Goal: Transaction & Acquisition: Register for event/course

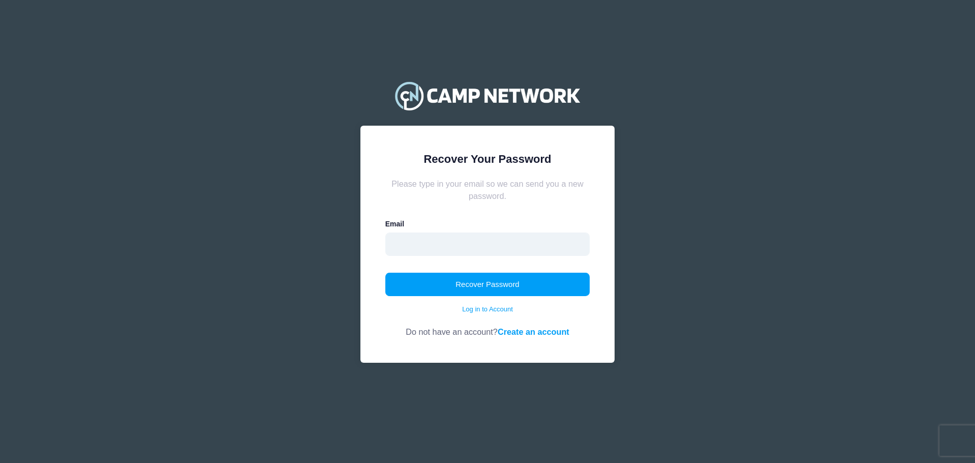
click at [463, 241] on input "email" at bounding box center [487, 243] width 205 height 23
type input "[EMAIL_ADDRESS][DOMAIN_NAME]"
click at [494, 278] on button "Recover Password" at bounding box center [487, 283] width 205 height 23
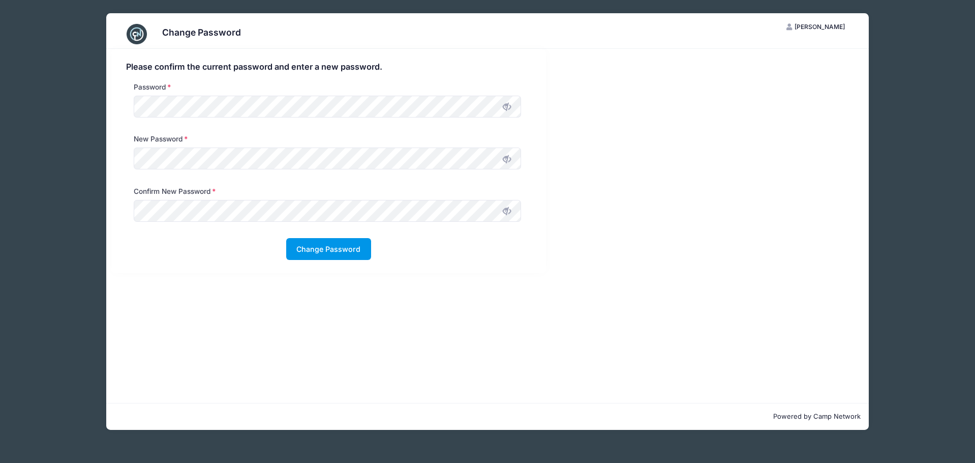
click at [329, 246] on button "Change Password" at bounding box center [328, 249] width 85 height 22
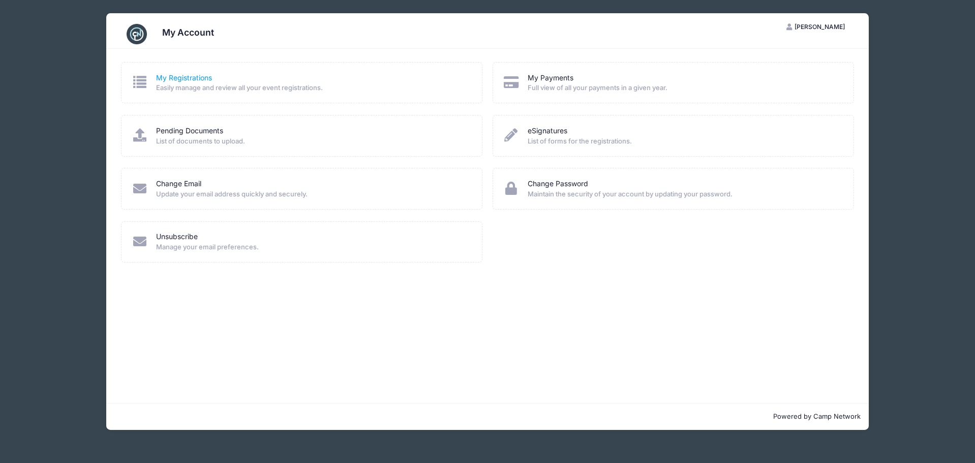
click at [202, 80] on link "My Registrations" at bounding box center [184, 78] width 56 height 11
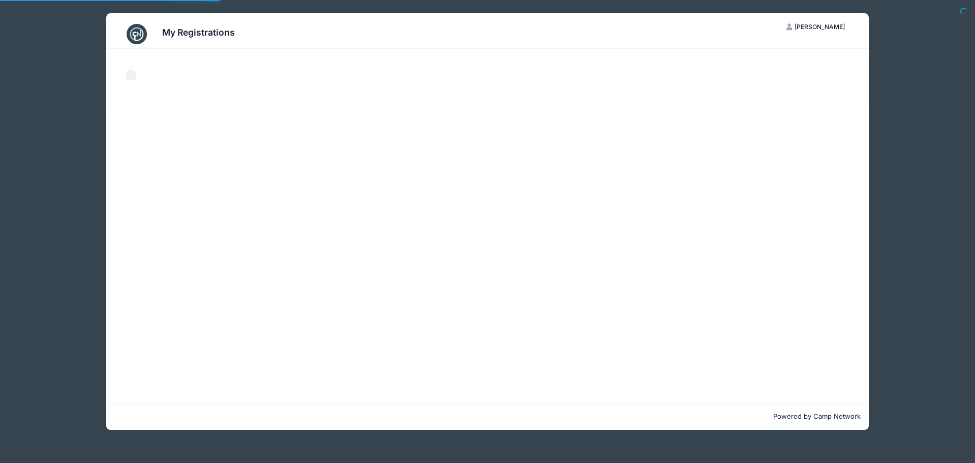
select select "50"
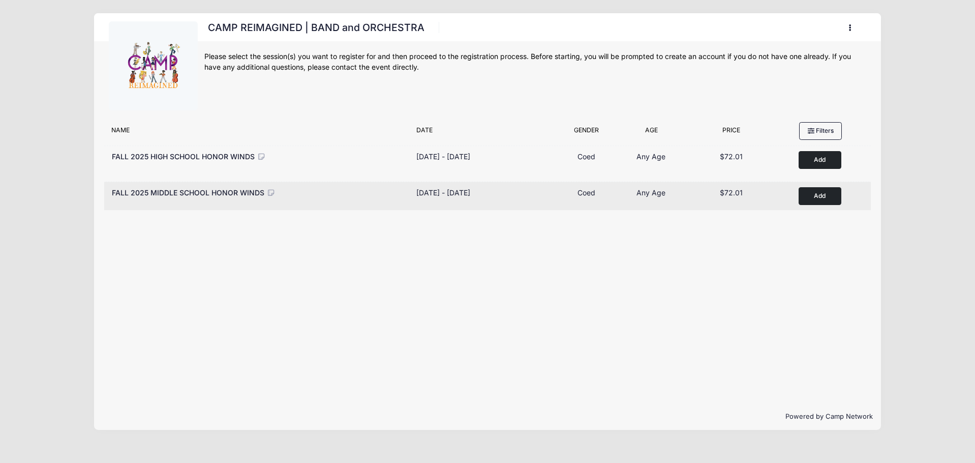
click at [827, 193] on button "Add to Cart" at bounding box center [820, 196] width 43 height 18
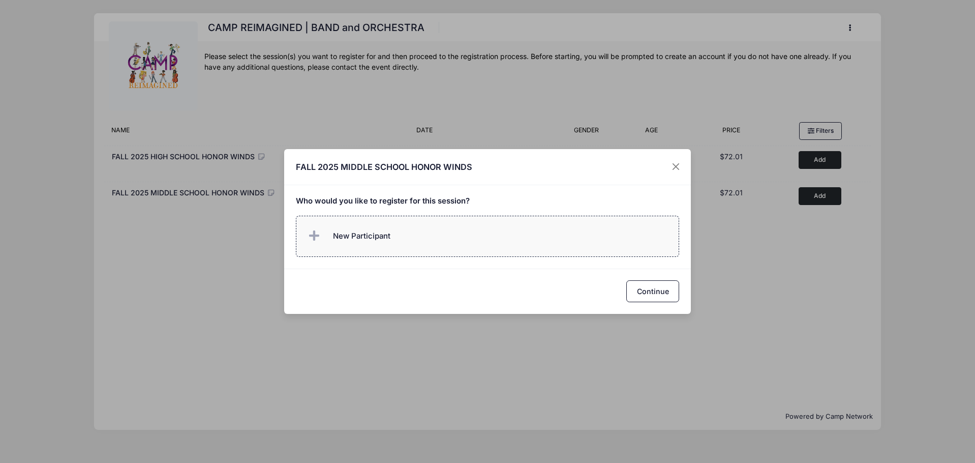
click at [336, 241] on span "New Participant" at bounding box center [361, 235] width 57 height 11
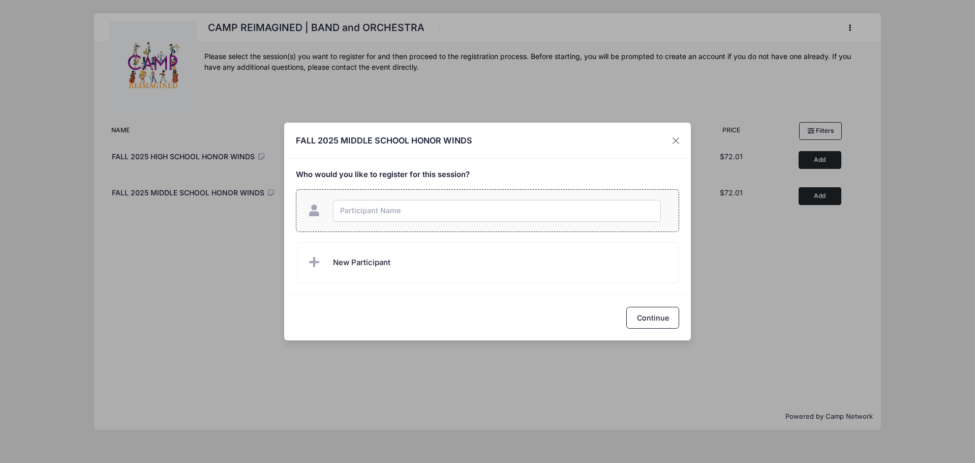
click at [353, 210] on input "text" at bounding box center [497, 211] width 328 height 22
type input "[PERSON_NAME]"
checkbox input "true"
click at [646, 315] on button "Continue" at bounding box center [652, 318] width 53 height 22
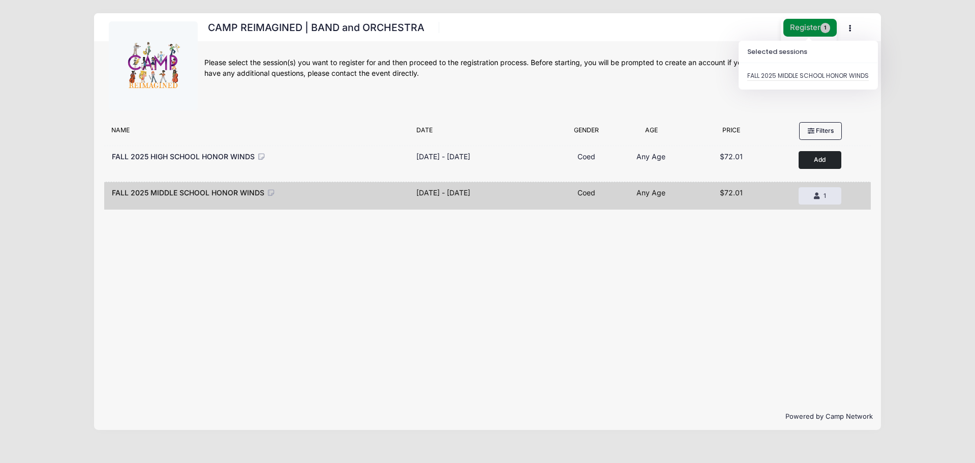
click at [807, 24] on button "Register 1" at bounding box center [810, 28] width 54 height 18
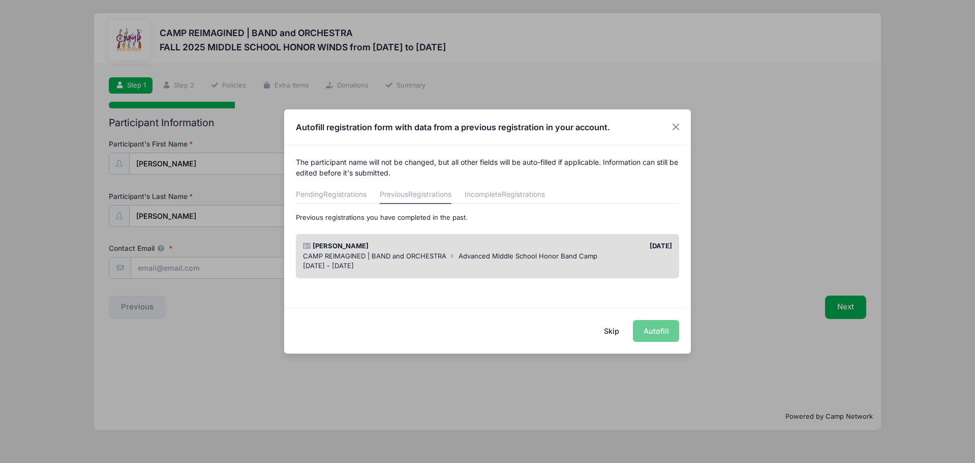
click at [423, 252] on span "CAMP REIMAGINED | BAND and ORCHESTRA" at bounding box center [374, 256] width 143 height 8
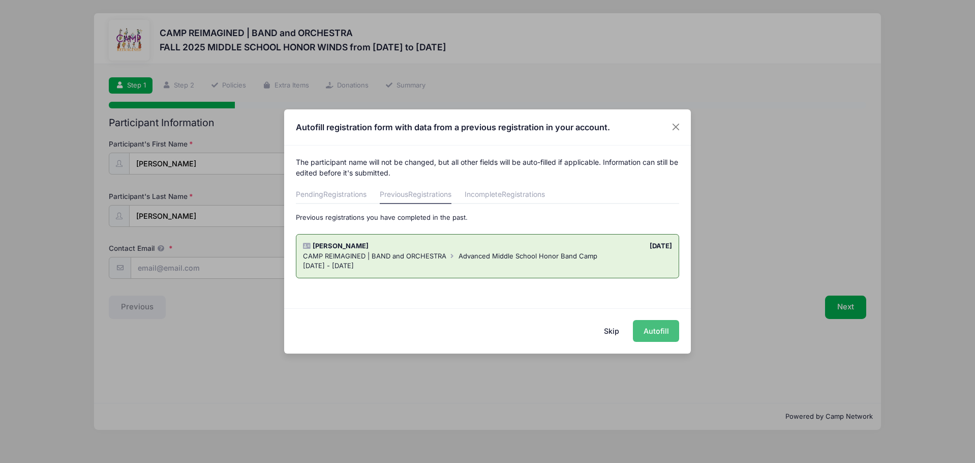
click at [663, 332] on button "Autofill" at bounding box center [656, 331] width 46 height 22
type input "[EMAIL_ADDRESS][DOMAIN_NAME]"
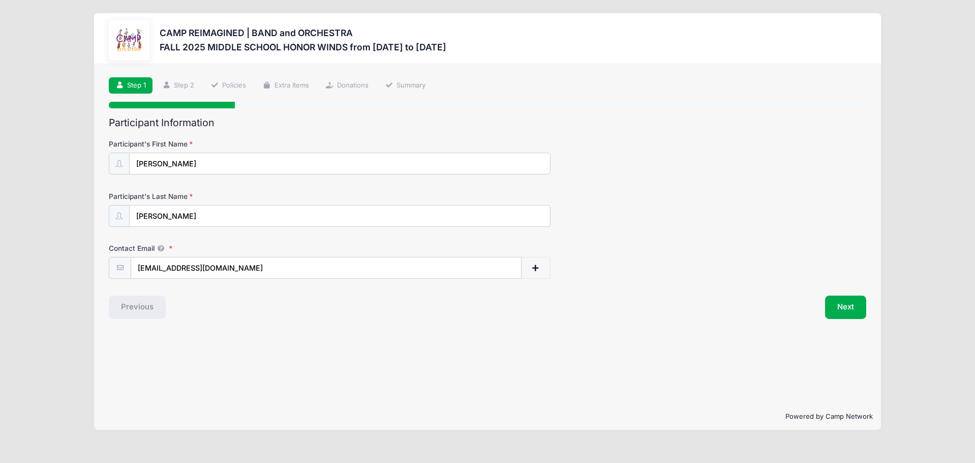
click at [295, 305] on div "Previous" at bounding box center [296, 306] width 384 height 23
click at [835, 299] on button "Next" at bounding box center [845, 306] width 41 height 23
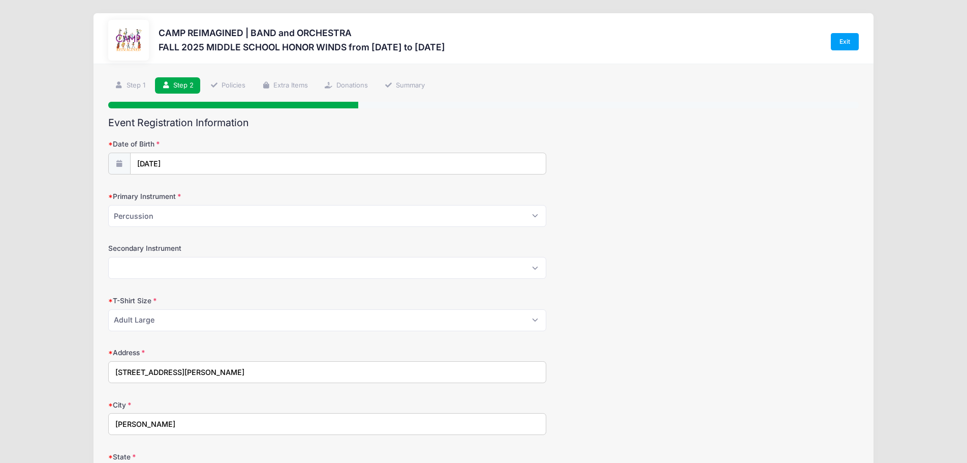
click at [625, 253] on div "Secondary Instrument Please Select Flute Clarinet Oboe Bassoon Bass Clarinet Al…" at bounding box center [483, 261] width 751 height 36
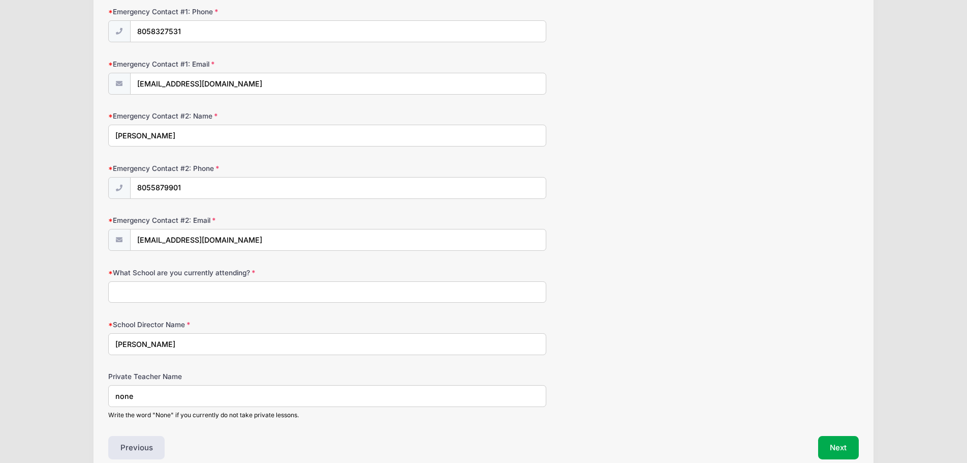
scroll to position [762, 0]
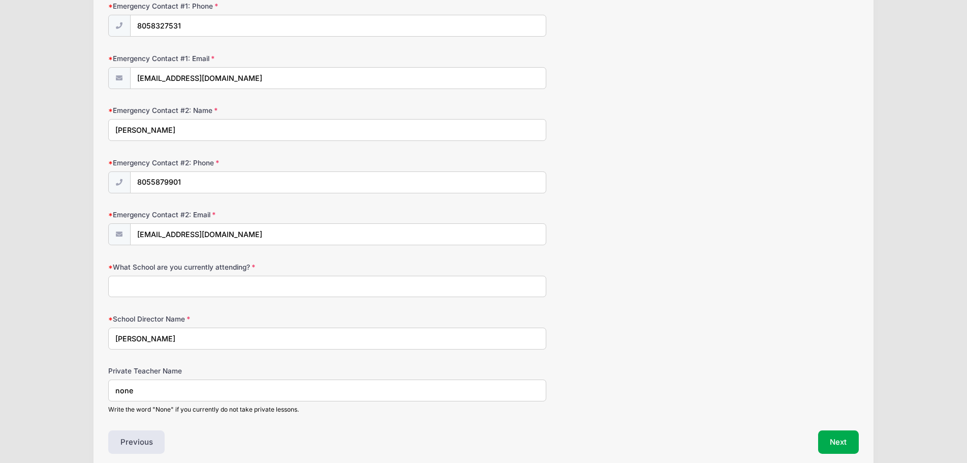
click at [207, 286] on input "What School are you currently attending?" at bounding box center [327, 287] width 438 height 22
type input "[GEOGRAPHIC_DATA]"
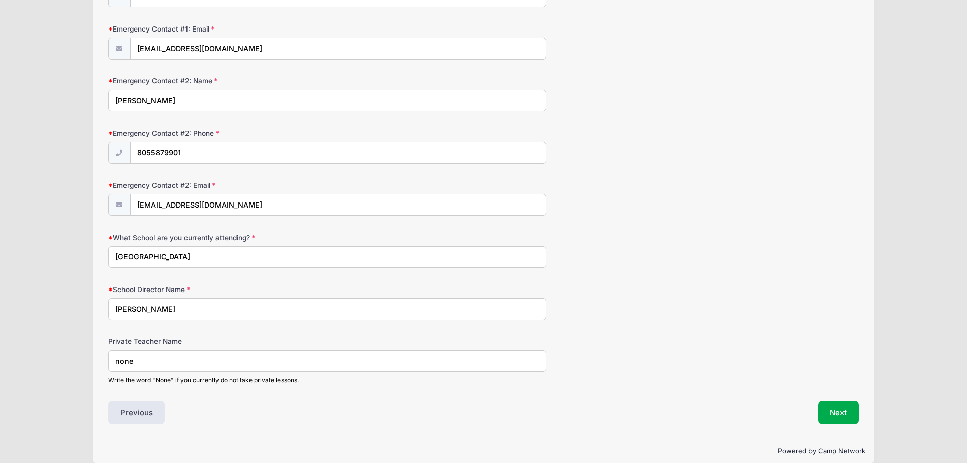
scroll to position [807, 0]
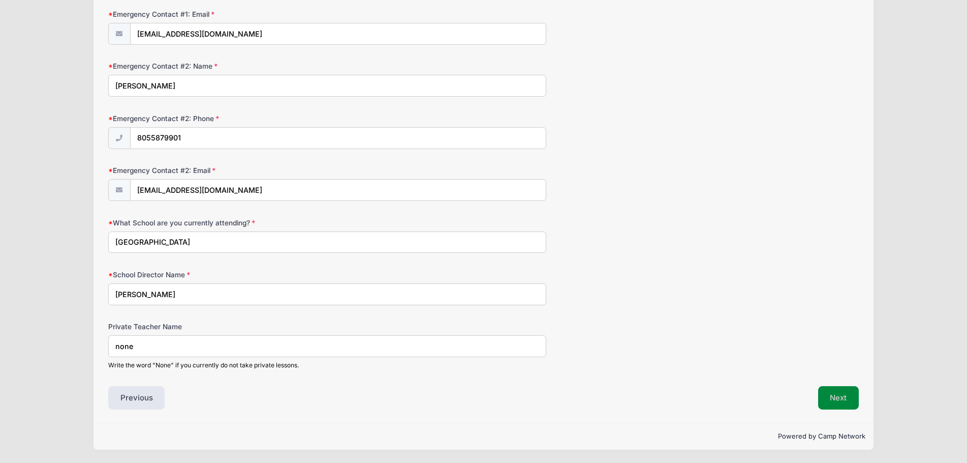
click at [848, 396] on button "Next" at bounding box center [838, 397] width 41 height 23
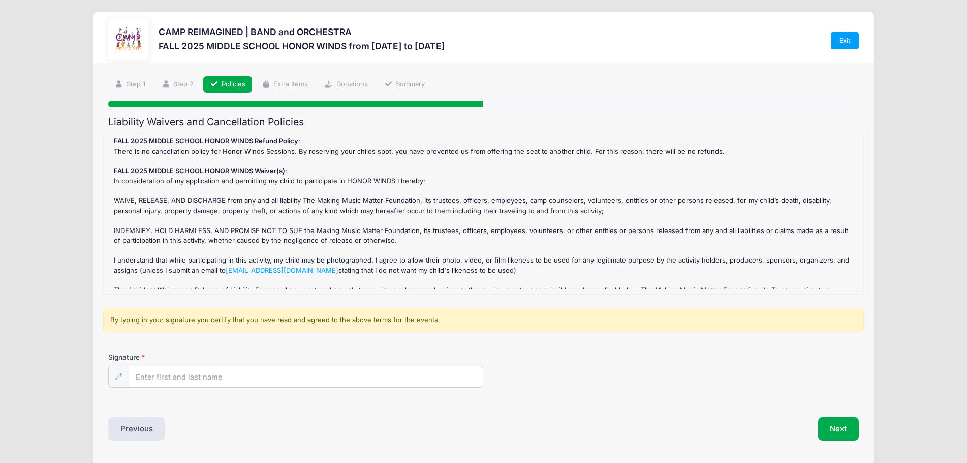
scroll to position [0, 0]
click at [158, 380] on input "Signature" at bounding box center [306, 378] width 354 height 22
type input "[PERSON_NAME]"
click at [227, 405] on div "Liability Waivers and Cancellation Policies FALL 2025 MIDDLE SCHOOL HONOR WINDS…" at bounding box center [483, 279] width 751 height 325
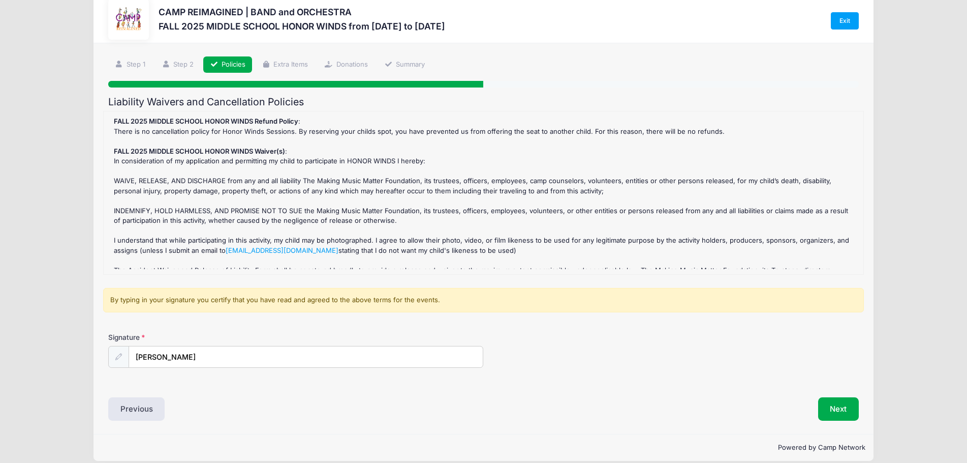
scroll to position [32, 0]
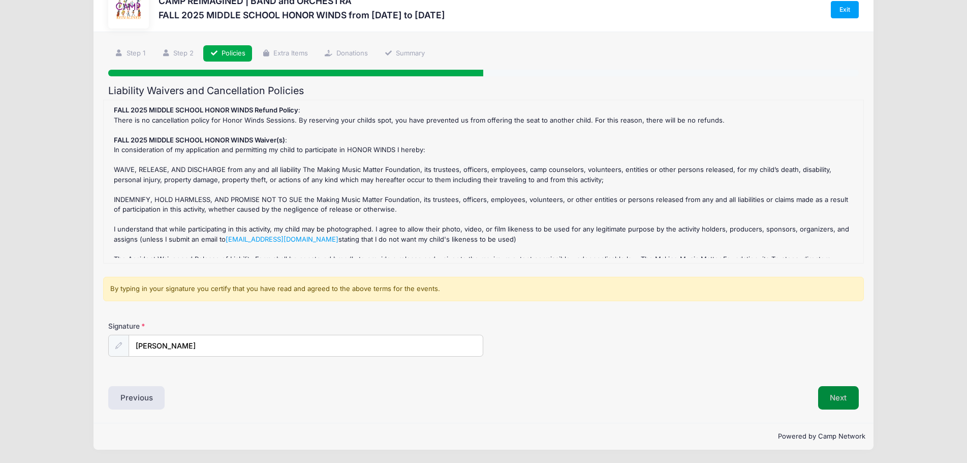
click at [842, 399] on button "Next" at bounding box center [838, 397] width 41 height 23
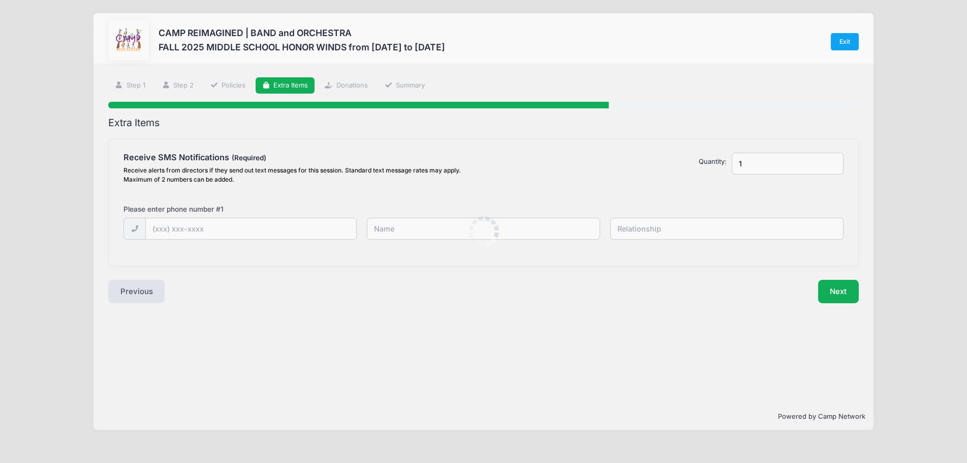
scroll to position [0, 0]
click at [192, 224] on input "text" at bounding box center [253, 229] width 212 height 22
type input "[PHONE_NUMBER]"
click at [397, 227] on input "text" at bounding box center [487, 229] width 235 height 22
type input "Mireya Mendez"
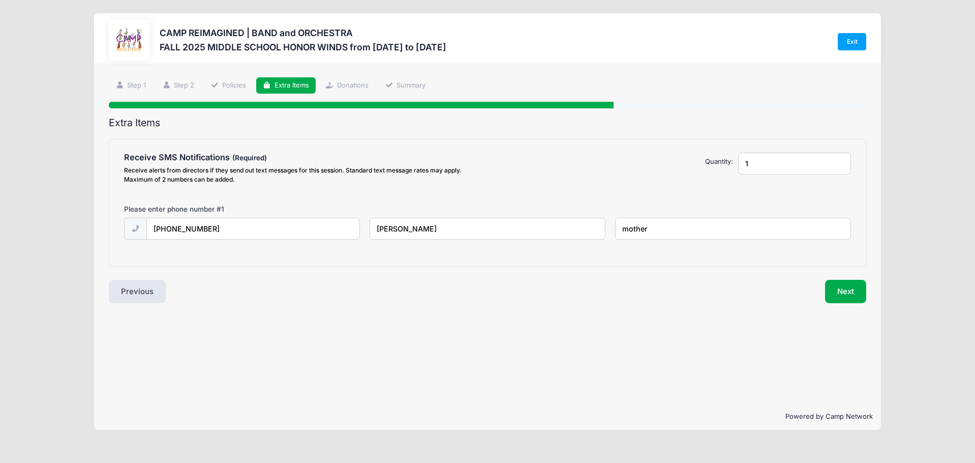
drag, startPoint x: 652, startPoint y: 228, endPoint x: 574, endPoint y: 232, distance: 77.9
click at [574, 232] on div "(805) 587-6049 Mireya Mendez mother" at bounding box center [487, 235] width 737 height 35
type input "Mother"
click at [842, 287] on button "Next" at bounding box center [845, 291] width 41 height 23
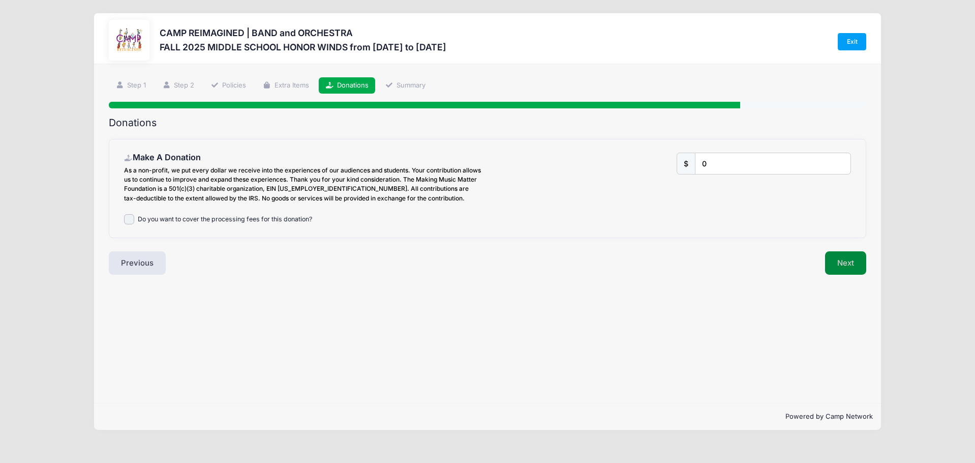
click at [849, 258] on button "Next" at bounding box center [845, 262] width 41 height 23
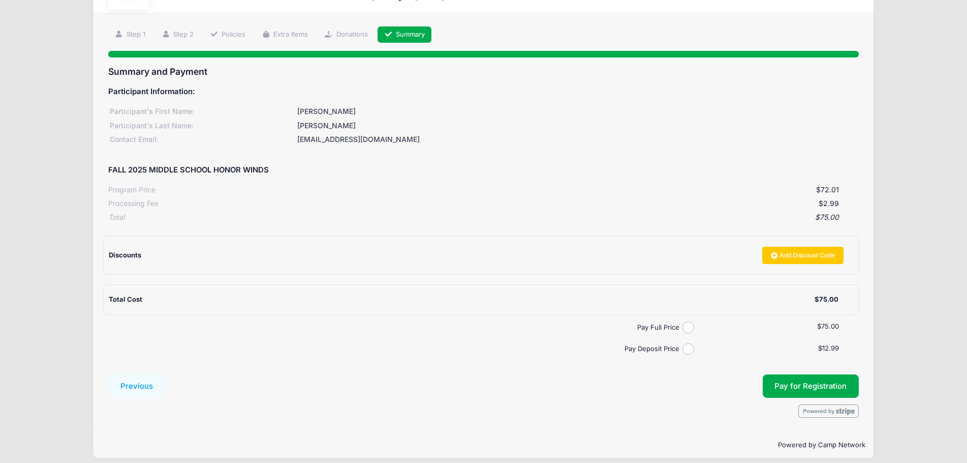
scroll to position [59, 0]
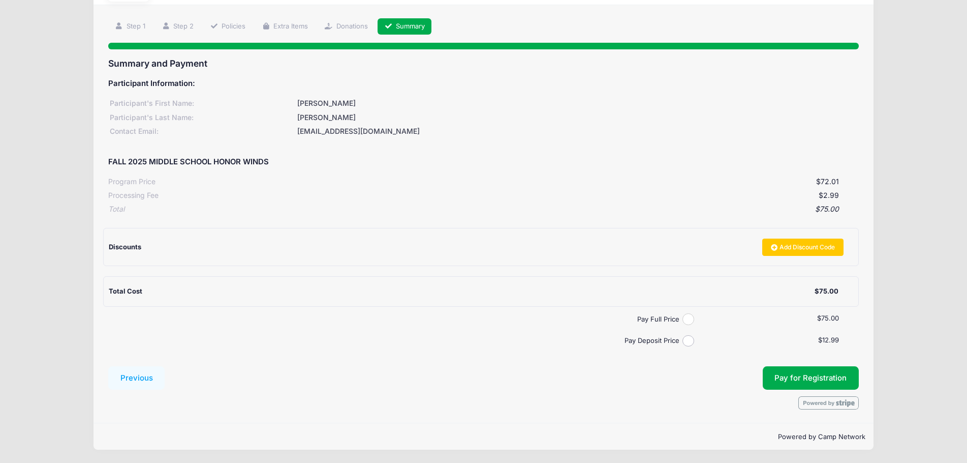
click at [688, 321] on input "Pay Full Price" at bounding box center [689, 319] width 12 height 12
radio input "true"
click at [690, 411] on div "Step 6 /7 Step 1 Step 2 Policies Extra Items Donations Summary Participant Info…" at bounding box center [484, 214] width 781 height 418
click at [795, 376] on button "Pay for Registration" at bounding box center [811, 377] width 97 height 23
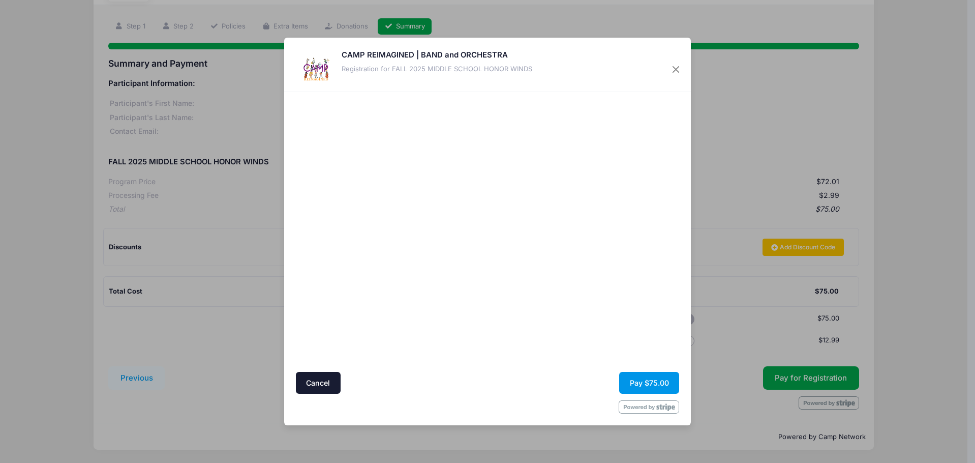
click at [672, 377] on button "Pay $75.00" at bounding box center [649, 383] width 60 height 22
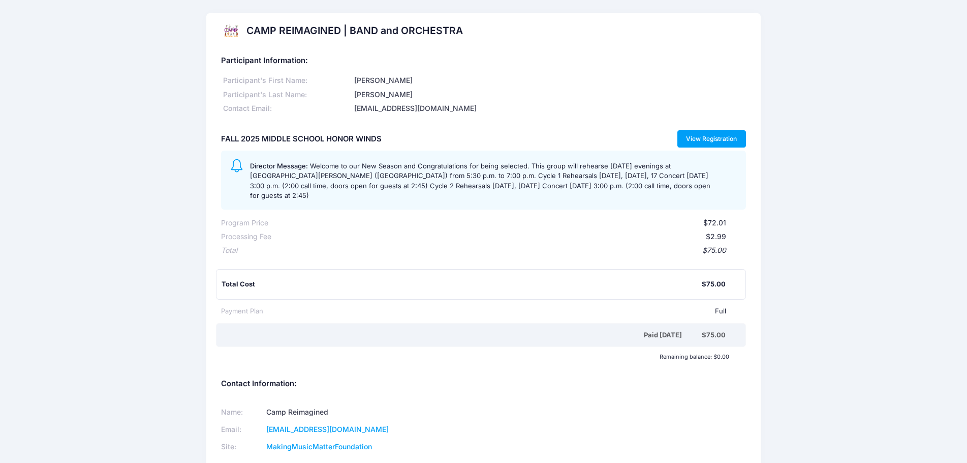
click at [706, 137] on link "View Registration" at bounding box center [712, 138] width 69 height 17
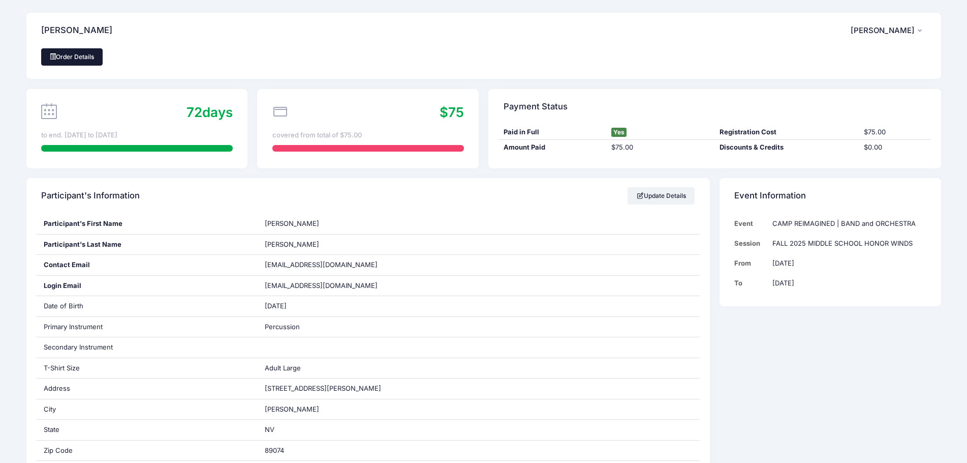
click at [69, 55] on link "Order Details" at bounding box center [72, 56] width 62 height 17
